Goal: Task Accomplishment & Management: Manage account settings

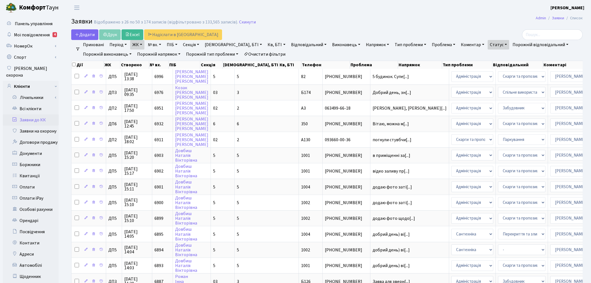
select select "25"
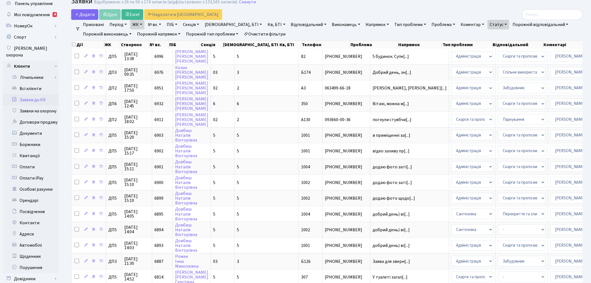
click at [40, 94] on link "Заявки до КК" at bounding box center [31, 99] width 56 height 11
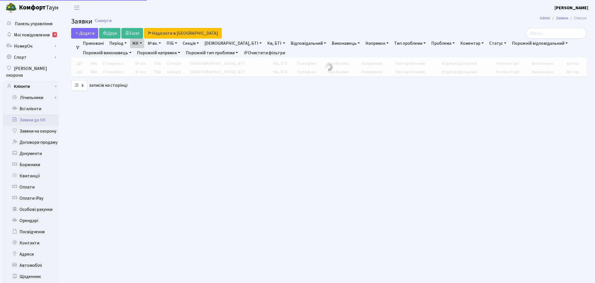
select select "25"
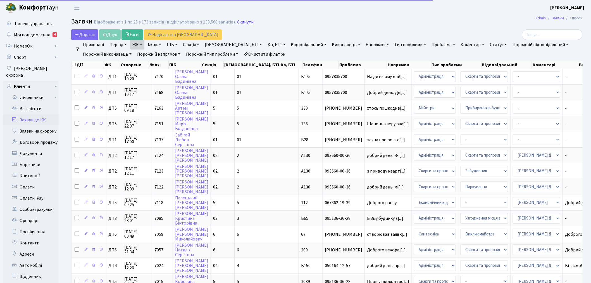
click at [237, 21] on link "Скинути" at bounding box center [245, 22] width 17 height 5
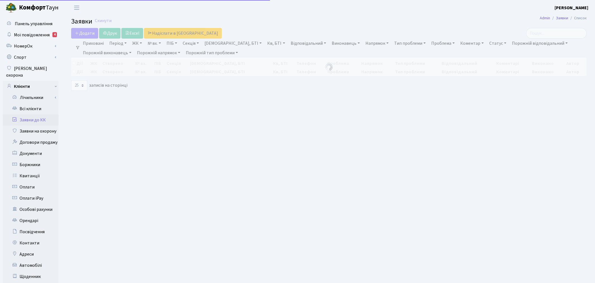
select select "25"
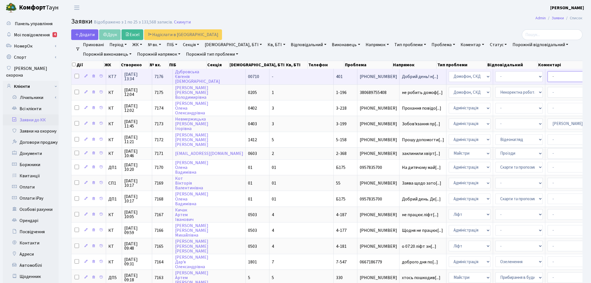
click at [547, 73] on select "- Адміністратор ЖК КТ Вижул В. В. Гордієнко Н.В. Дядюшкін Д.Ю. Кипчук Т. А. Кла…" at bounding box center [570, 76] width 47 height 11
select select "22"
click at [495, 75] on select "- Некоректна робота домофону Встановлення трубки домофону" at bounding box center [518, 76] width 47 height 11
select select "38"
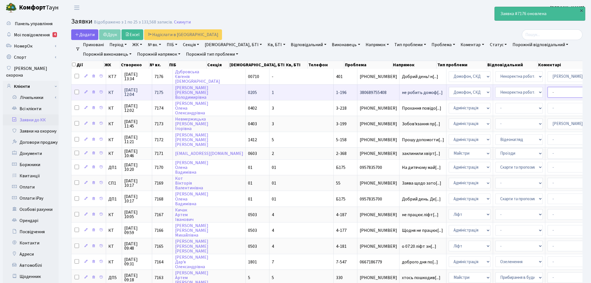
click at [547, 92] on select "- Адміністратор ЖК КТ Вижул В. В. Гордієнко Н.В. Дядюшкін Д.Ю. Кипчук Т. А. Кла…" at bounding box center [570, 92] width 47 height 11
select select "22"
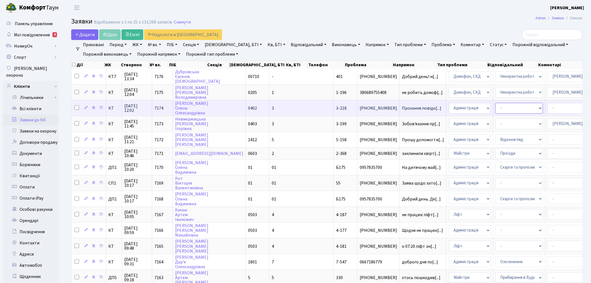
click at [495, 106] on select "- Відеонагляд Замовлення плану комунікацій Замовлення технічних умов Спільне ви…" at bounding box center [518, 108] width 47 height 11
select select "34"
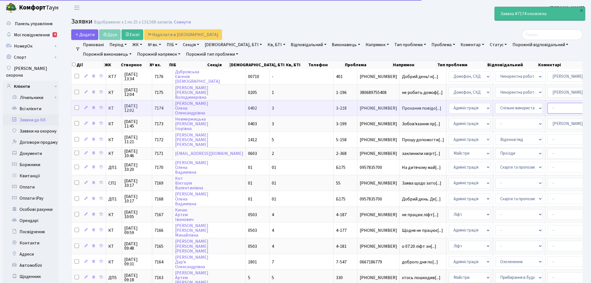
click at [547, 107] on select "- Адміністратор ЖК КТ Вижул В. В. Гордієнко Н.В. Дядюшкін Д.Ю. Кипчук Т. А. Кла…" at bounding box center [570, 108] width 47 height 11
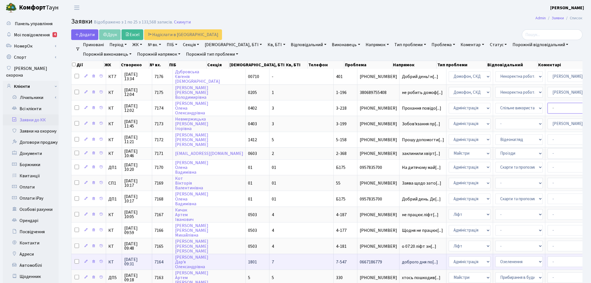
select select "14"
